Goal: Task Accomplishment & Management: Manage account settings

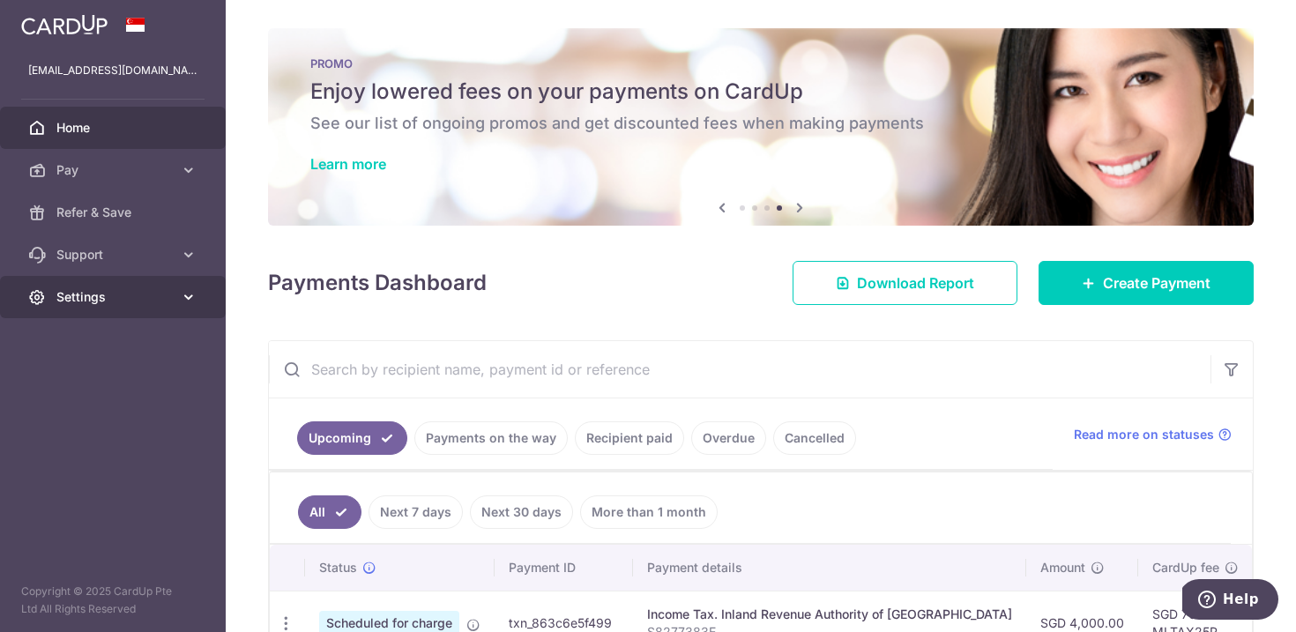
click at [136, 301] on span "Settings" at bounding box center [114, 297] width 116 height 18
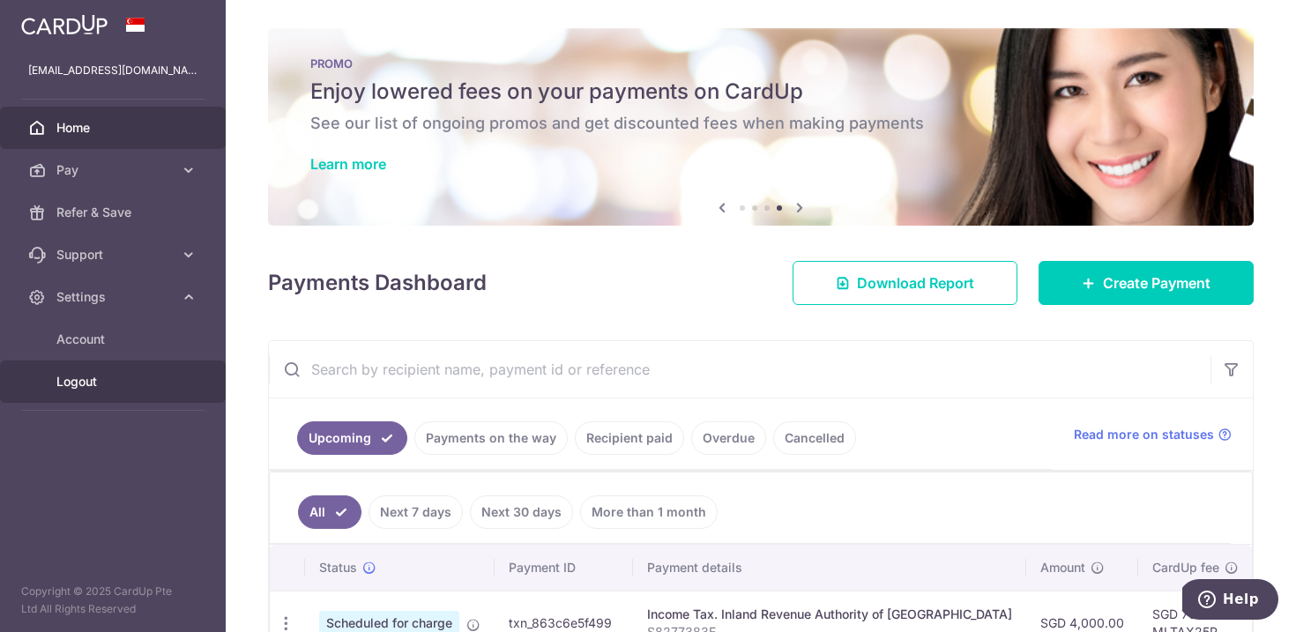
click at [108, 380] on span "Logout" at bounding box center [114, 382] width 116 height 18
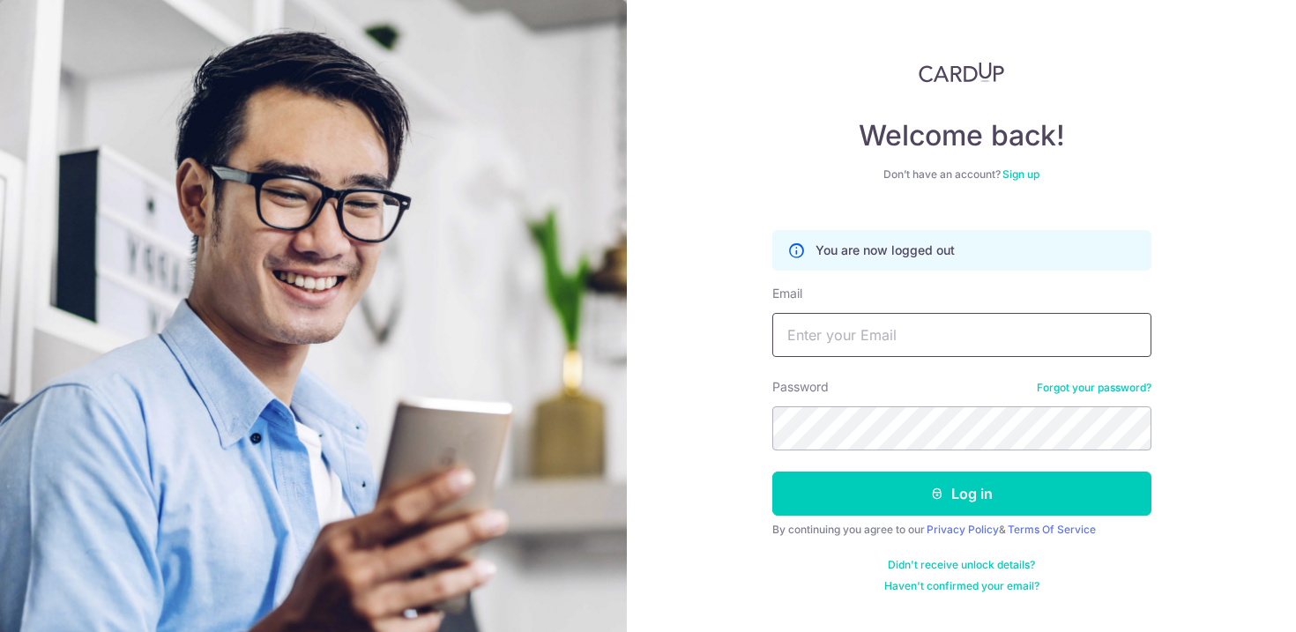
click at [852, 333] on input "Email" at bounding box center [961, 335] width 379 height 44
type input "[EMAIL_ADDRESS][DOMAIN_NAME]"
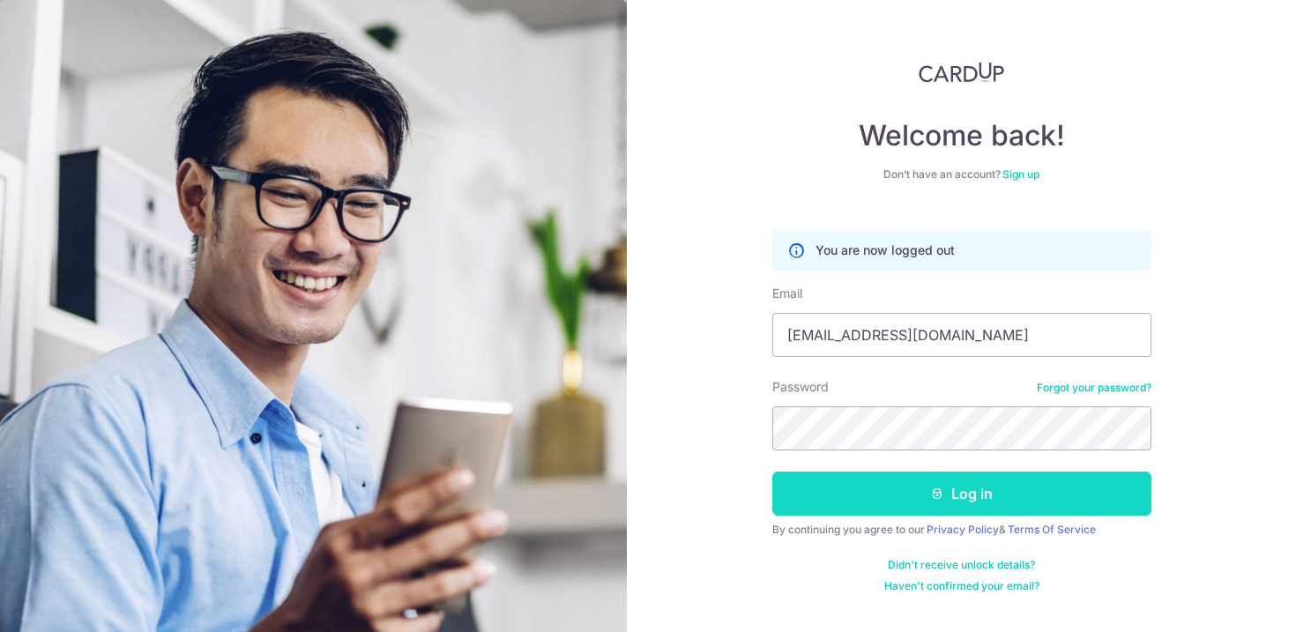
click at [965, 503] on button "Log in" at bounding box center [961, 494] width 379 height 44
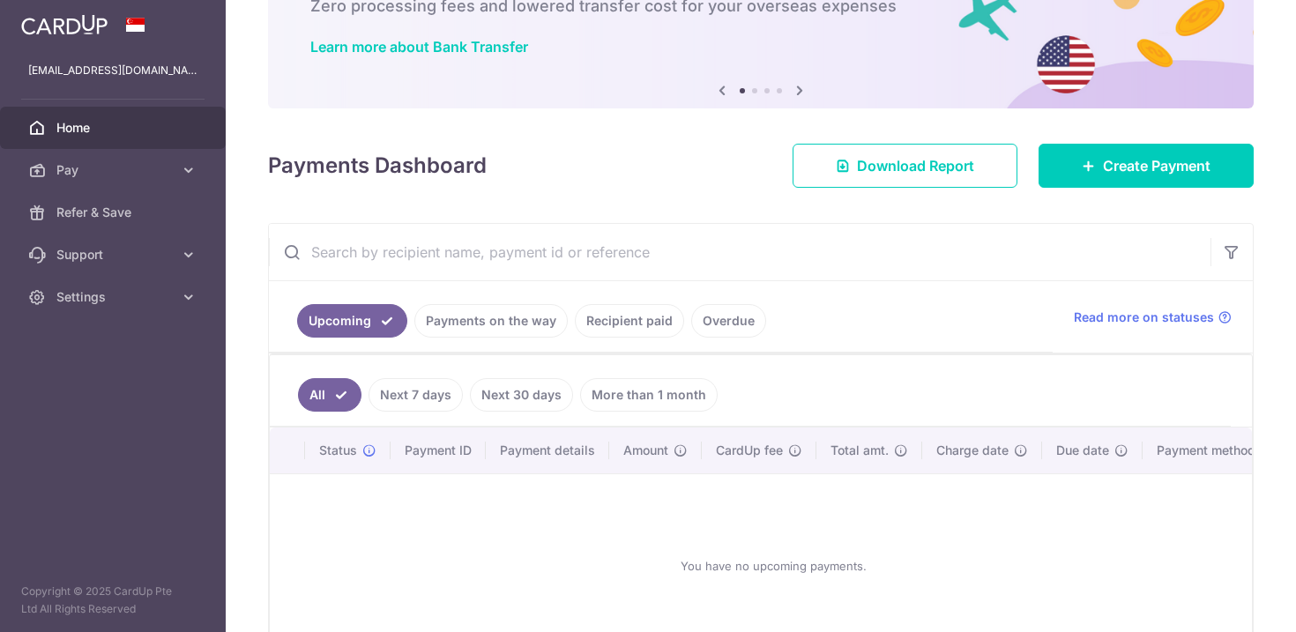
scroll to position [239, 0]
